Goal: Task Accomplishment & Management: Use online tool/utility

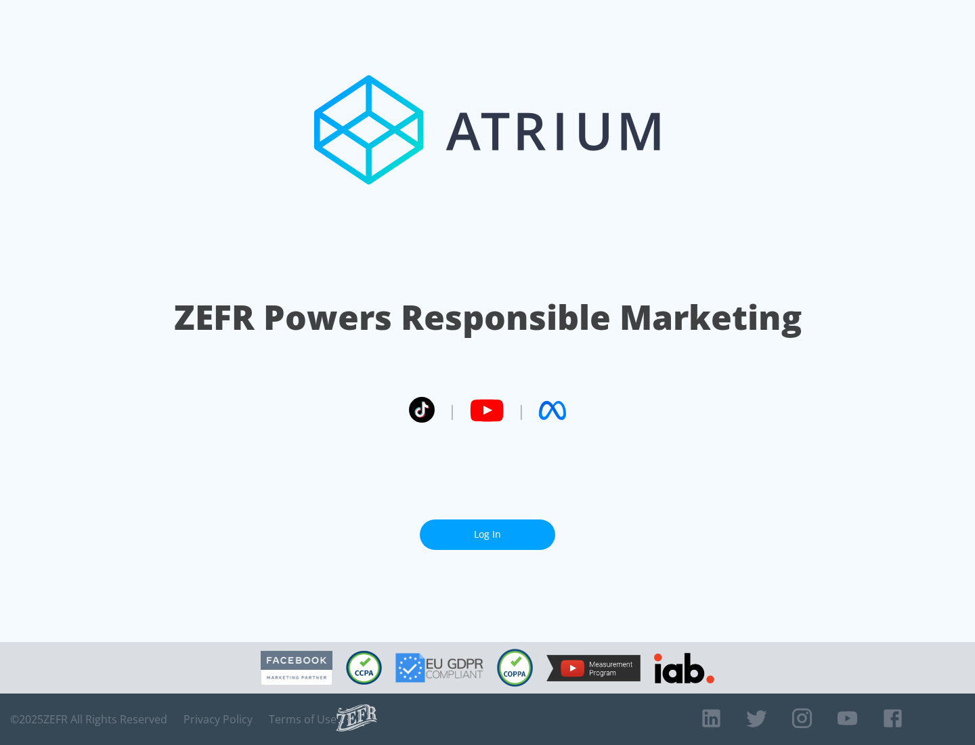
click at [487, 534] on link "Log In" at bounding box center [487, 534] width 135 height 30
